Goal: Information Seeking & Learning: Learn about a topic

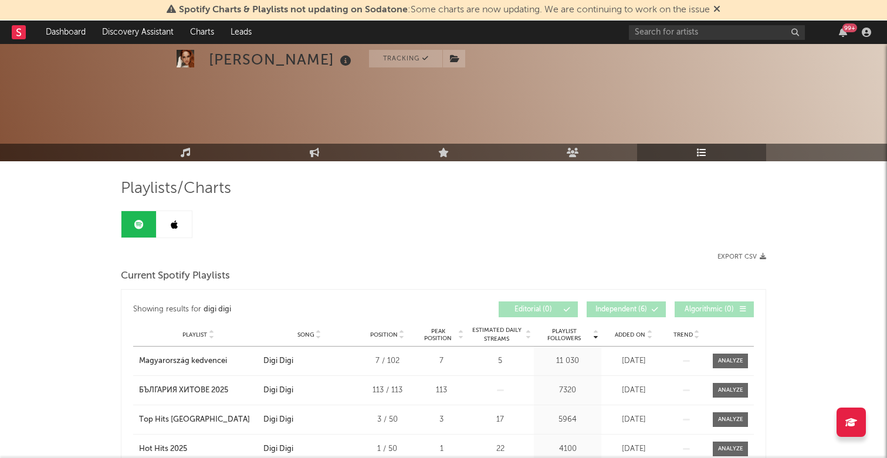
scroll to position [143, 0]
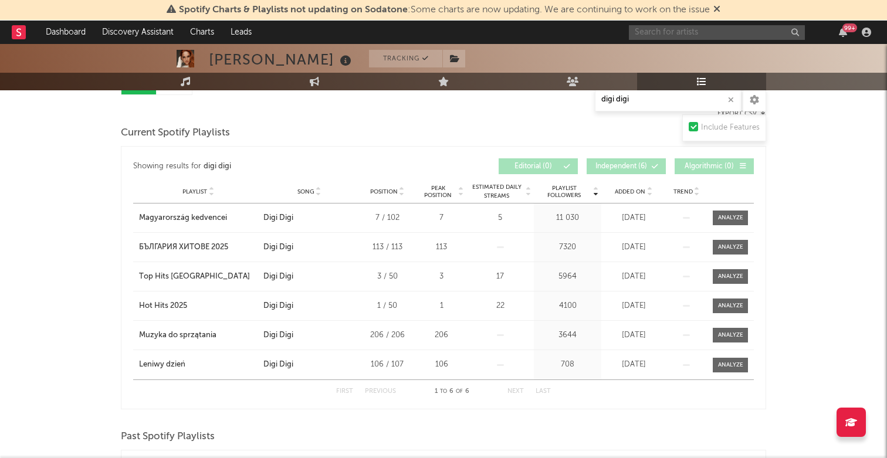
click at [674, 28] on input "text" at bounding box center [717, 32] width 176 height 15
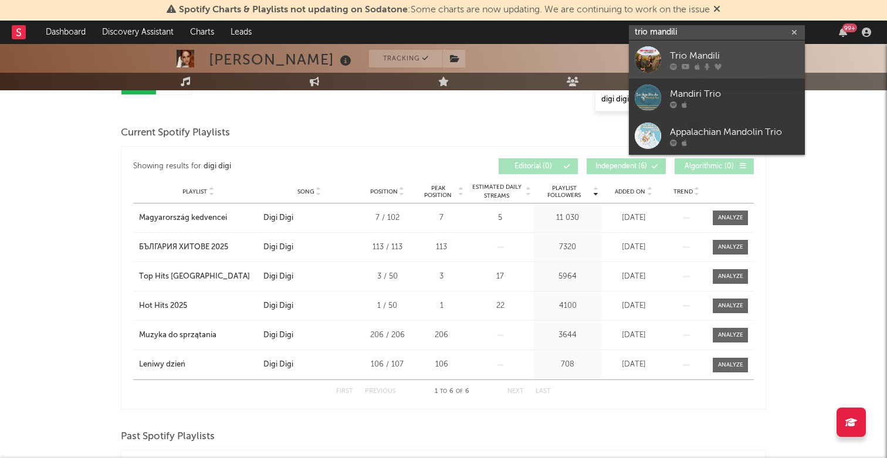
type input "trio mandili"
click at [688, 56] on div "Trio Mandili" at bounding box center [734, 56] width 129 height 14
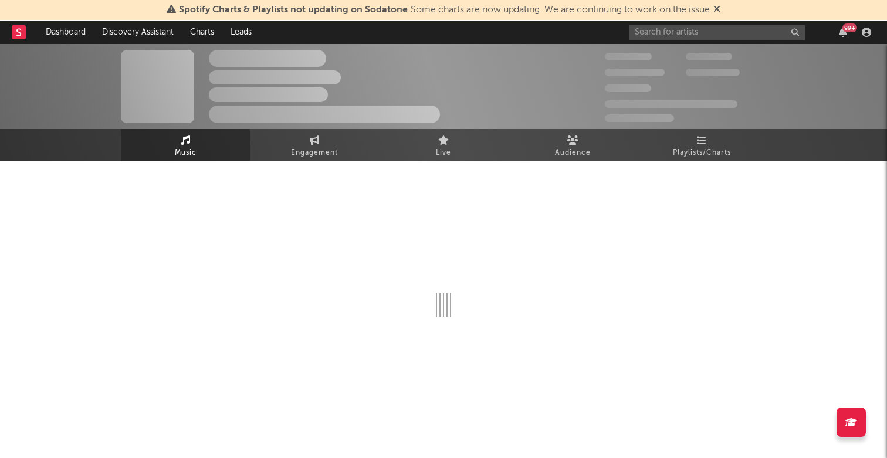
select select "6m"
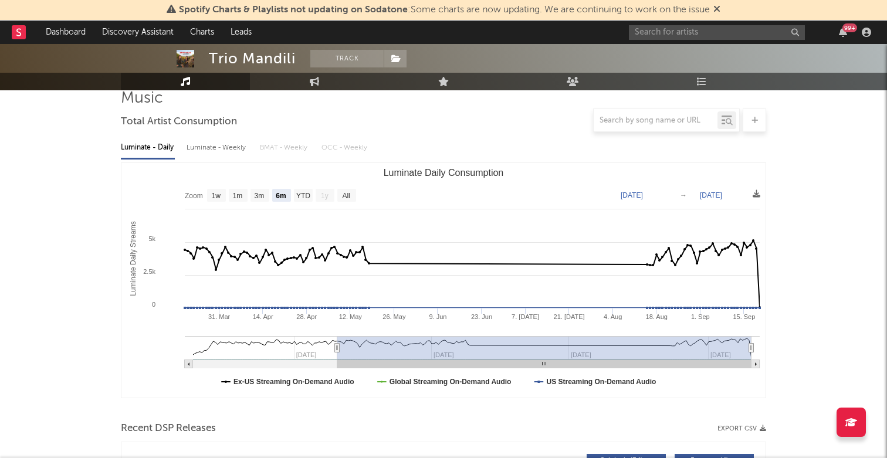
scroll to position [60, 0]
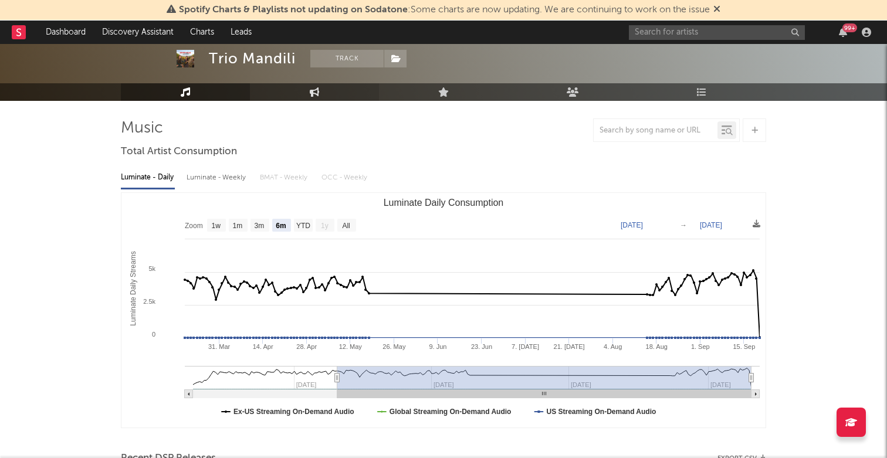
click at [323, 91] on link "Engagement" at bounding box center [314, 92] width 129 height 18
select select "1w"
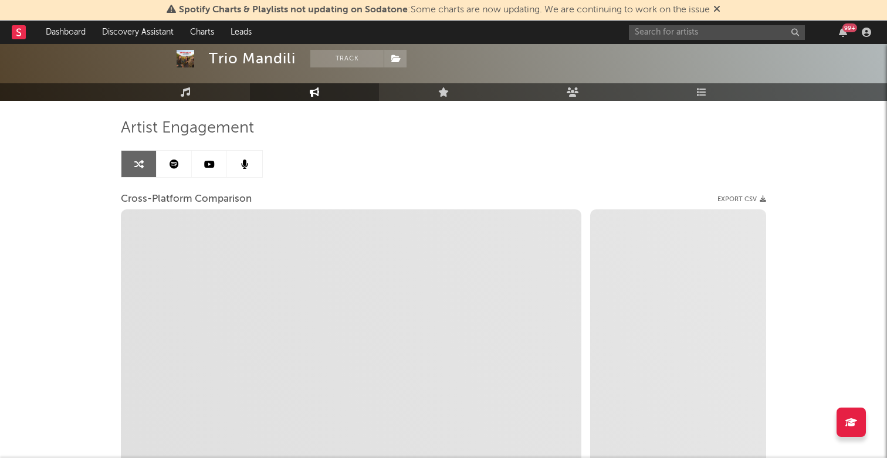
click at [209, 168] on icon at bounding box center [209, 163] width 11 height 9
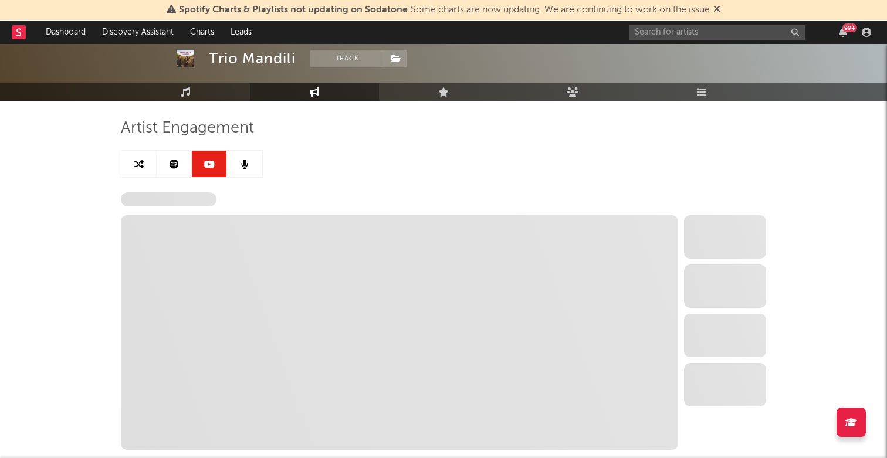
select select "6m"
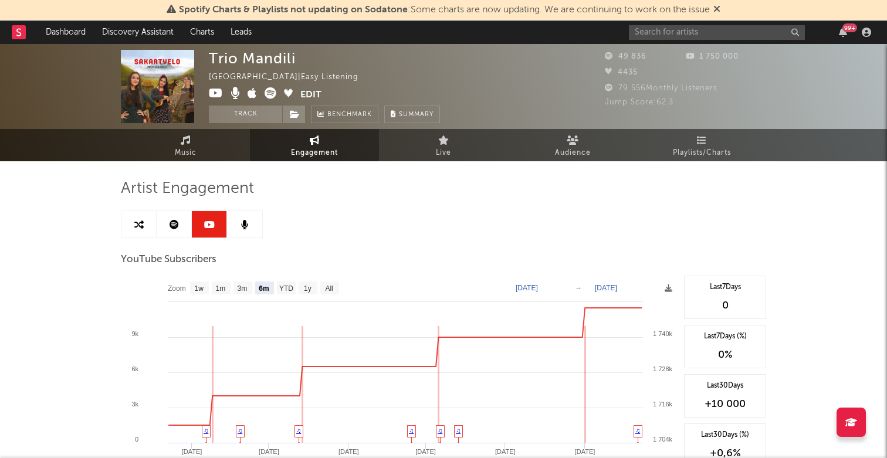
click at [178, 232] on link at bounding box center [174, 224] width 35 height 26
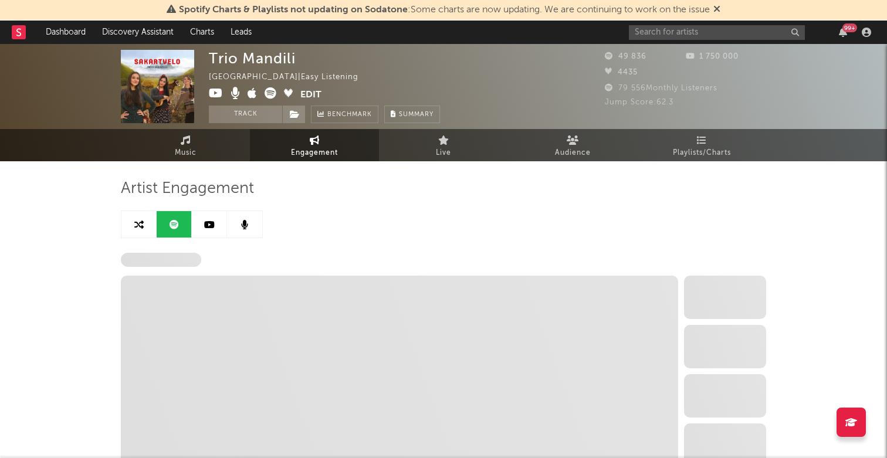
select select "6m"
select select "1w"
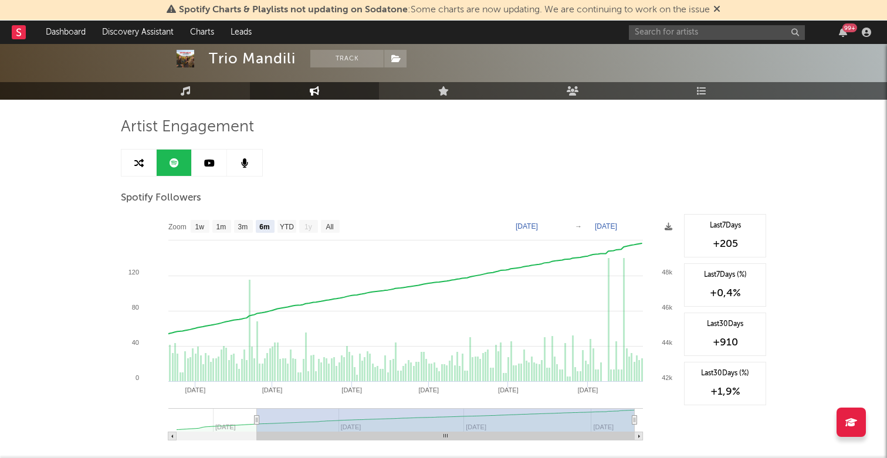
scroll to position [63, 0]
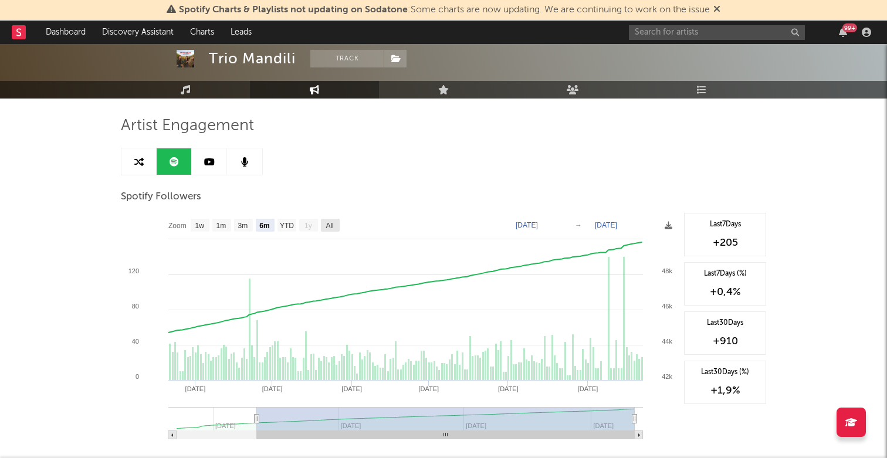
click at [332, 227] on text "All" at bounding box center [329, 226] width 8 height 8
select select "All"
type input "[DATE]"
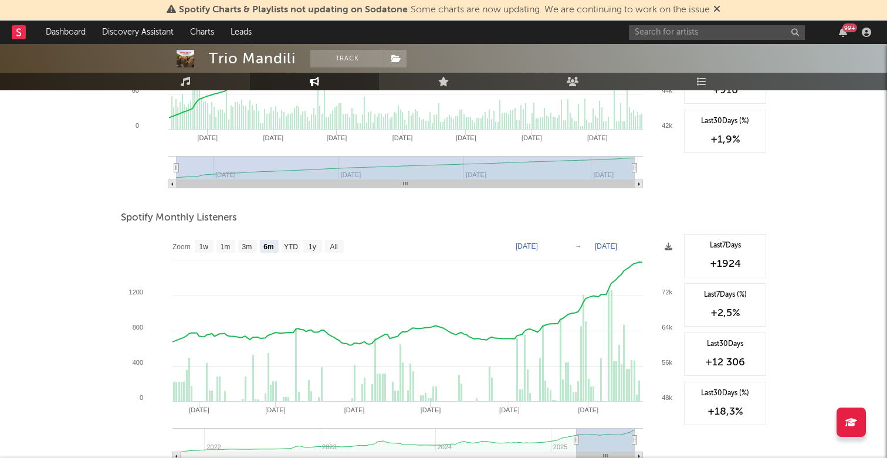
scroll to position [316, 0]
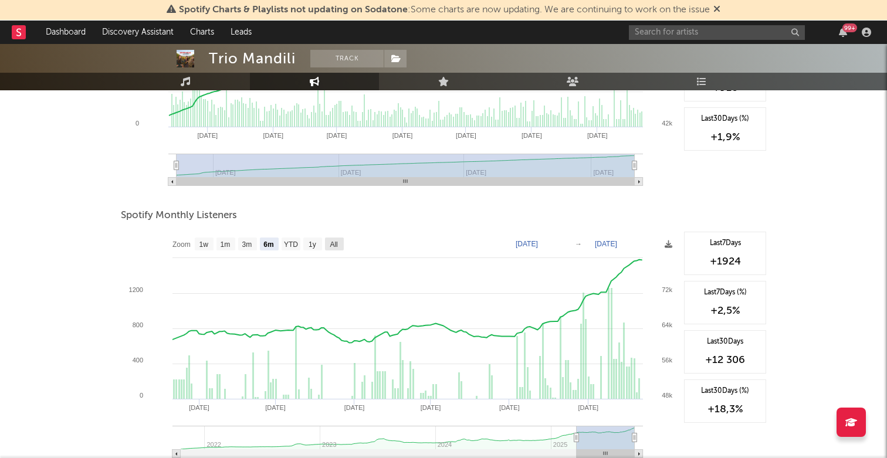
click at [337, 246] on text "All" at bounding box center [334, 244] width 8 height 8
select select "All"
type input "[DATE]"
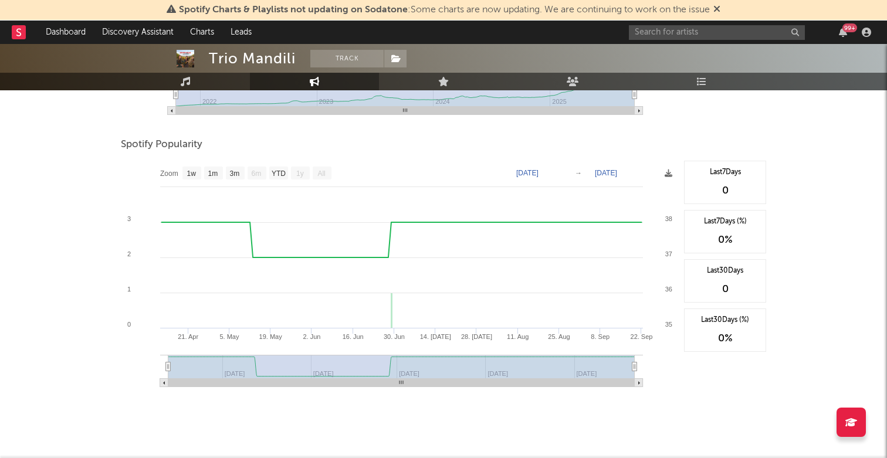
scroll to position [678, 0]
